Goal: Task Accomplishment & Management: Manage account settings

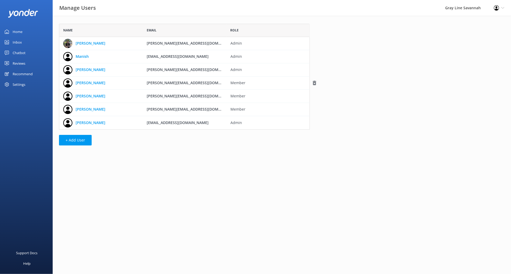
scroll to position [101, 246]
click at [396, 83] on div "Name Email Role [PERSON_NAME] [PERSON_NAME][EMAIL_ADDRESS][DOMAIN_NAME] Admin […" at bounding box center [282, 86] width 459 height 140
click at [174, 58] on span "[EMAIL_ADDRESS][DOMAIN_NAME]" at bounding box center [178, 56] width 62 height 5
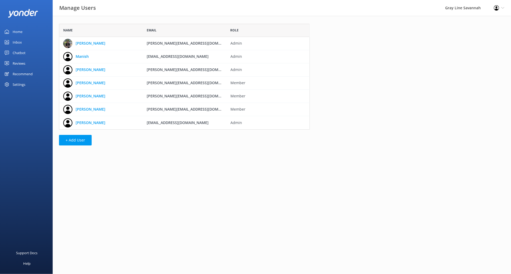
click at [454, 10] on div "Gray Line Savannah" at bounding box center [463, 8] width 49 height 16
click at [502, 7] on icon at bounding box center [502, 7] width 3 height 3
click at [495, 21] on link "Profile Settings" at bounding box center [485, 22] width 53 height 13
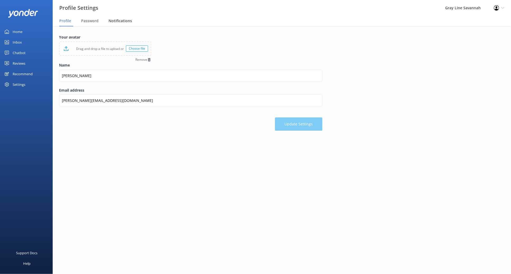
click at [123, 22] on span "Notifications" at bounding box center [120, 20] width 23 height 5
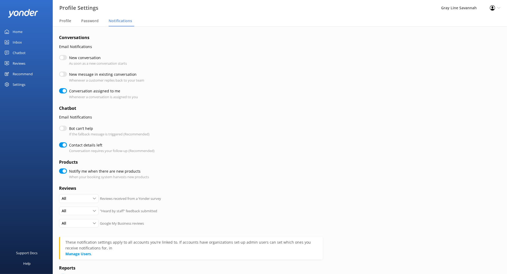
checkbox input "true"
click at [499, 9] on icon at bounding box center [498, 7] width 3 height 3
click at [454, 7] on div "Gray Line Savannah" at bounding box center [458, 8] width 49 height 16
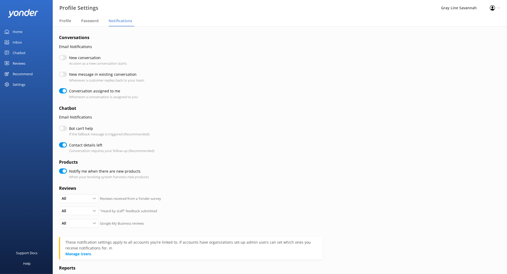
click at [23, 84] on div "Settings" at bounding box center [19, 84] width 13 height 11
checkbox input "true"
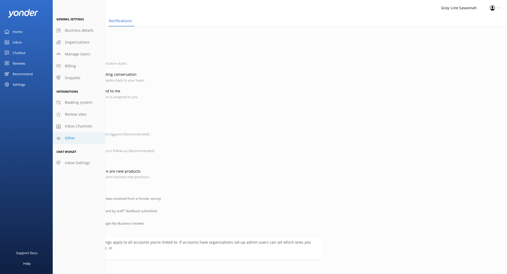
click at [71, 136] on span "Other" at bounding box center [70, 138] width 10 height 6
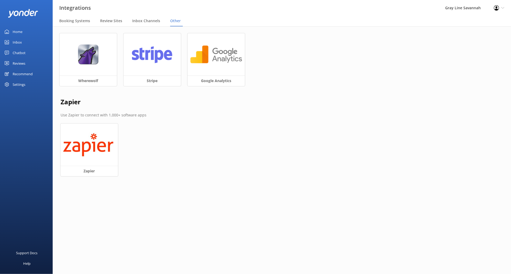
click at [19, 84] on div "Settings" at bounding box center [19, 84] width 13 height 11
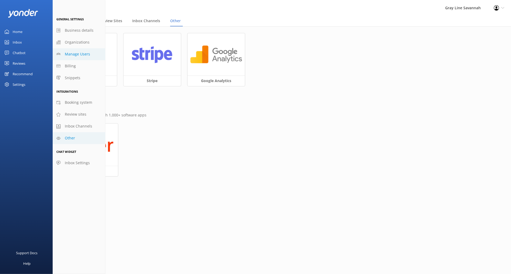
click at [84, 54] on span "Manage Users" at bounding box center [77, 54] width 25 height 6
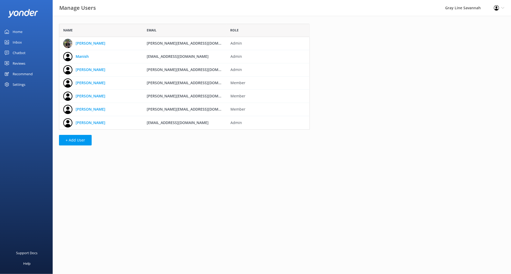
scroll to position [101, 246]
click at [84, 54] on link "Manish" at bounding box center [82, 56] width 13 height 6
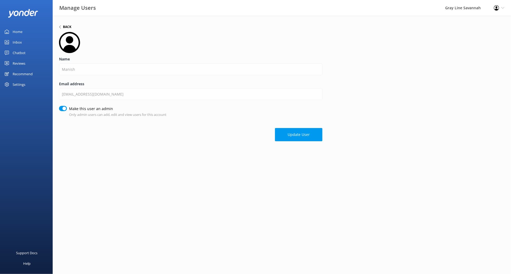
click at [69, 27] on h6 "Back" at bounding box center [67, 26] width 8 height 3
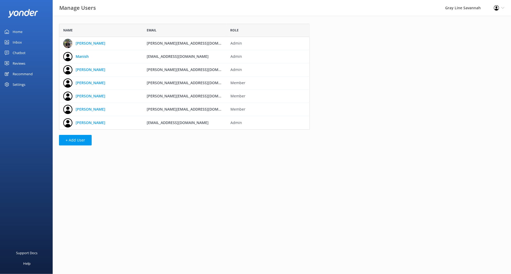
scroll to position [101, 246]
click at [77, 82] on link "[PERSON_NAME]" at bounding box center [91, 83] width 30 height 6
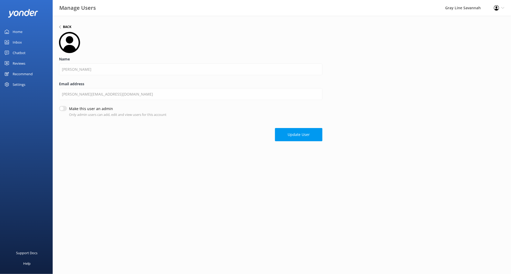
click at [69, 27] on h6 "Back" at bounding box center [67, 26] width 8 height 3
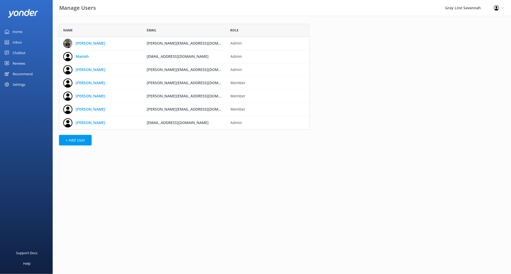
scroll to position [101, 246]
click at [161, 57] on span "[EMAIL_ADDRESS][DOMAIN_NAME]" at bounding box center [178, 56] width 62 height 5
